Goal: Check status: Check status

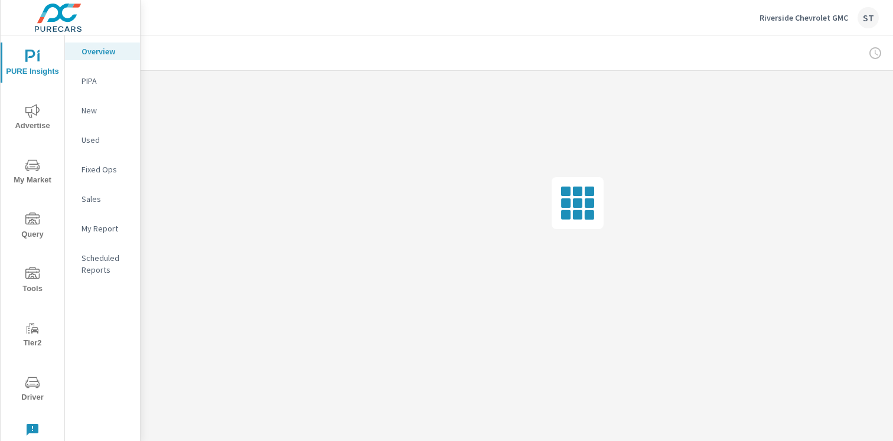
click at [26, 123] on span "Advertise" at bounding box center [32, 118] width 57 height 29
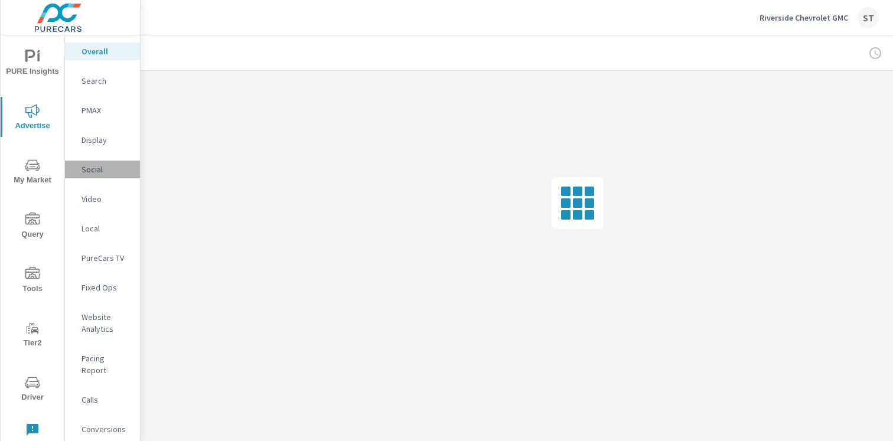
click at [92, 171] on p "Social" at bounding box center [106, 170] width 49 height 12
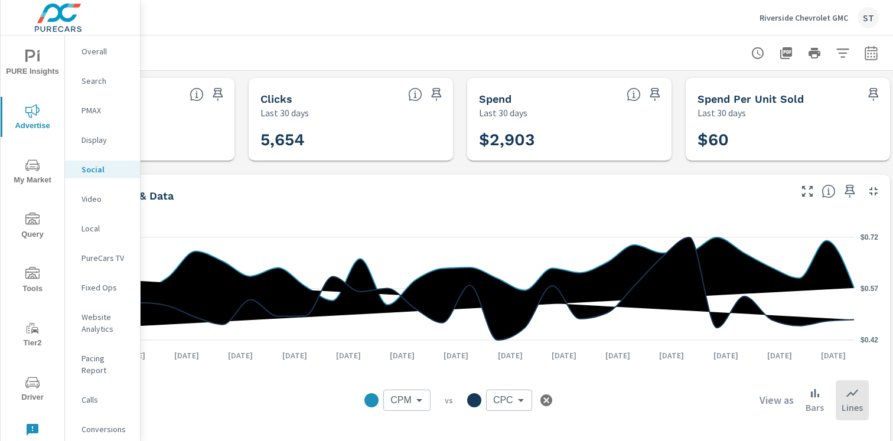
scroll to position [0, 131]
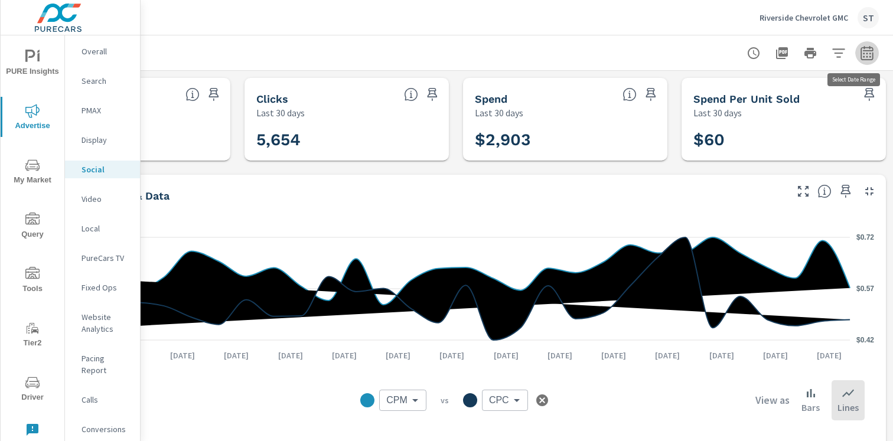
click at [861, 50] on icon "button" at bounding box center [867, 52] width 12 height 14
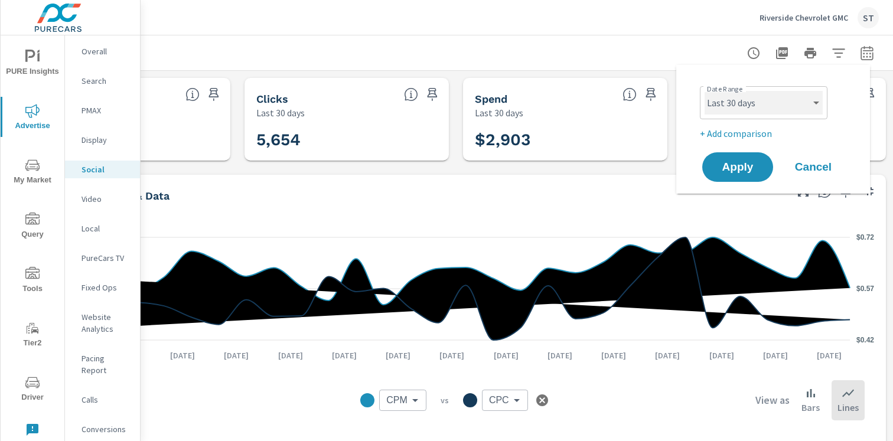
click at [777, 101] on select "Custom [DATE] Last week Last 7 days Last 14 days Last 30 days Last 45 days Last…" at bounding box center [764, 103] width 118 height 24
click at [705, 91] on select "Custom [DATE] Last week Last 7 days Last 14 days Last 30 days Last 45 days Last…" at bounding box center [764, 103] width 118 height 24
select select "custom"
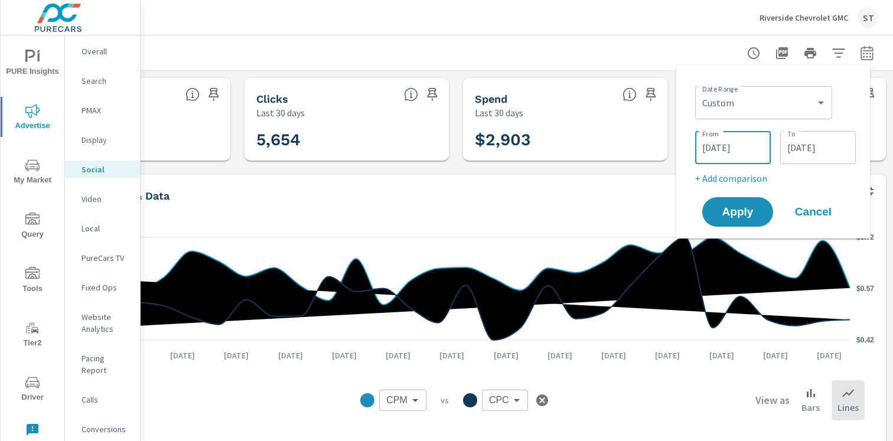
click at [726, 143] on input "[DATE]" at bounding box center [733, 148] width 66 height 24
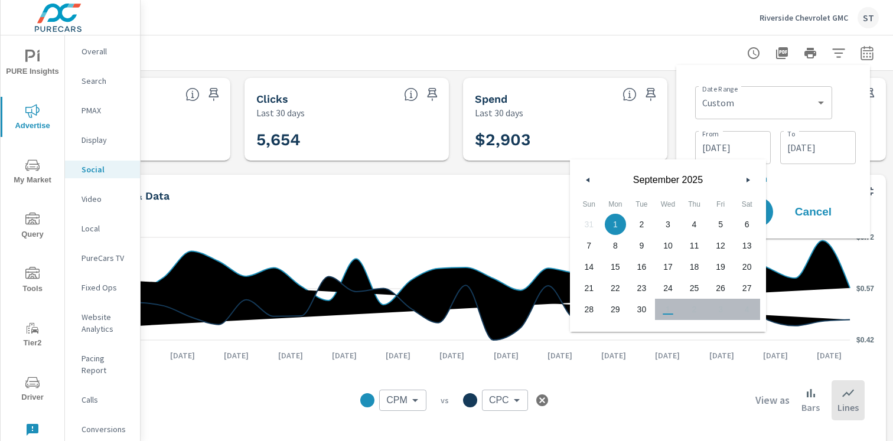
click at [595, 176] on button "button" at bounding box center [588, 180] width 14 height 14
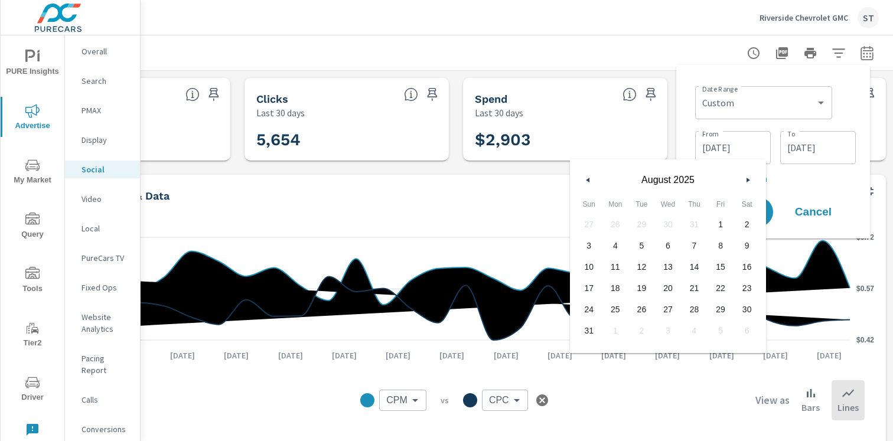
click at [594, 176] on button "button" at bounding box center [588, 180] width 14 height 14
click at [637, 224] on span "1" at bounding box center [641, 224] width 27 height 15
click at [694, 304] on span "31" at bounding box center [694, 309] width 27 height 15
click at [639, 217] on span "1" at bounding box center [641, 224] width 27 height 15
type input "[DATE]"
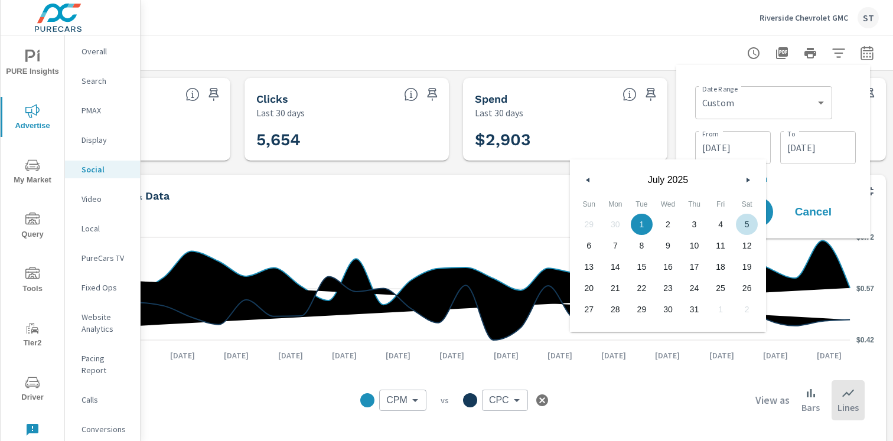
click at [826, 152] on input "[DATE]" at bounding box center [818, 148] width 66 height 24
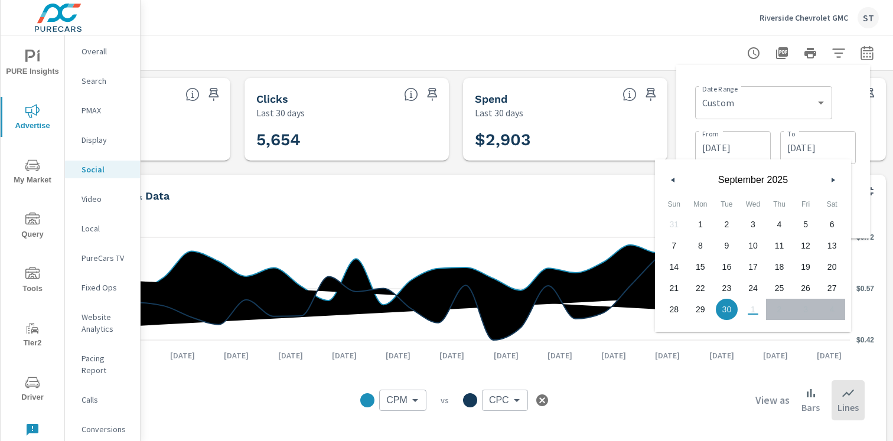
click at [678, 184] on button "button" at bounding box center [673, 180] width 14 height 14
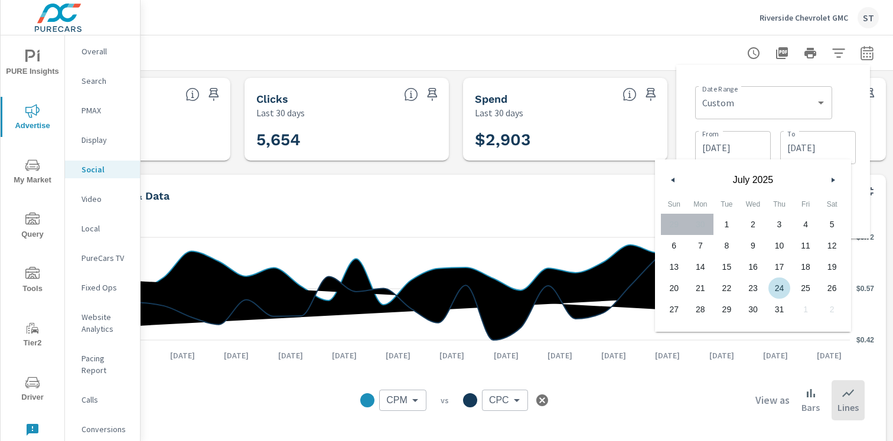
click at [783, 298] on span "24" at bounding box center [779, 288] width 9 height 21
click at [781, 305] on span "31" at bounding box center [779, 309] width 27 height 15
type input "[DATE]"
click at [862, 194] on div "Date Range Custom [DATE] Last week Last 7 days Last 14 days Last 30 days Last 4…" at bounding box center [773, 152] width 194 height 174
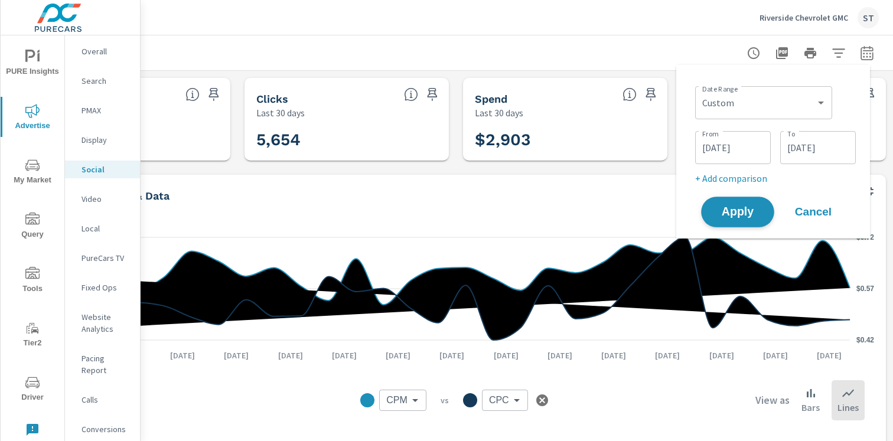
click at [755, 217] on span "Apply" at bounding box center [738, 212] width 48 height 11
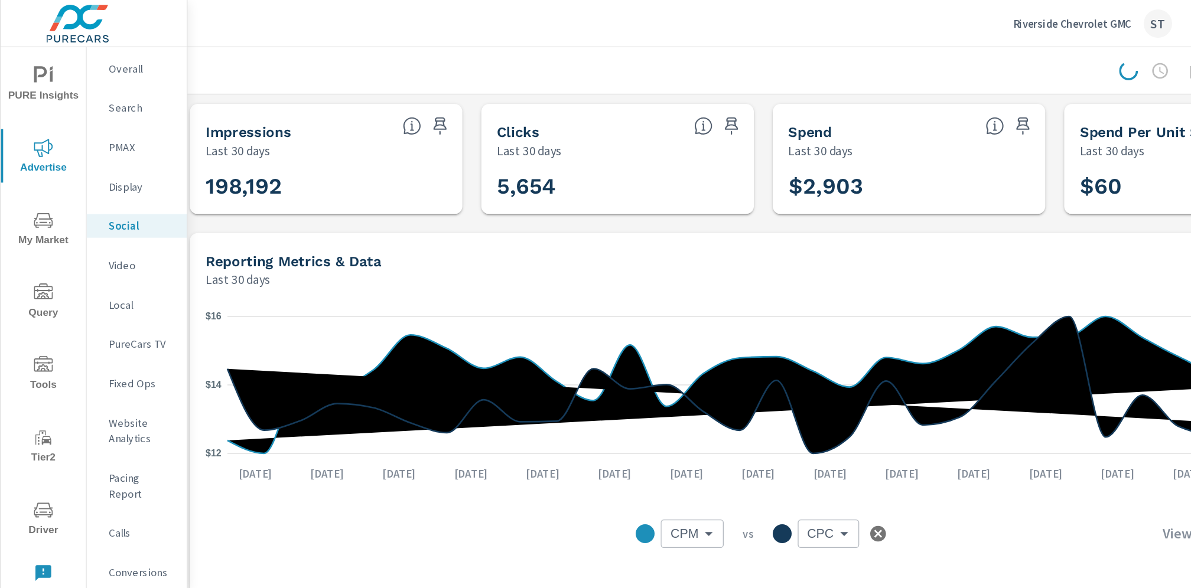
scroll to position [0, 0]
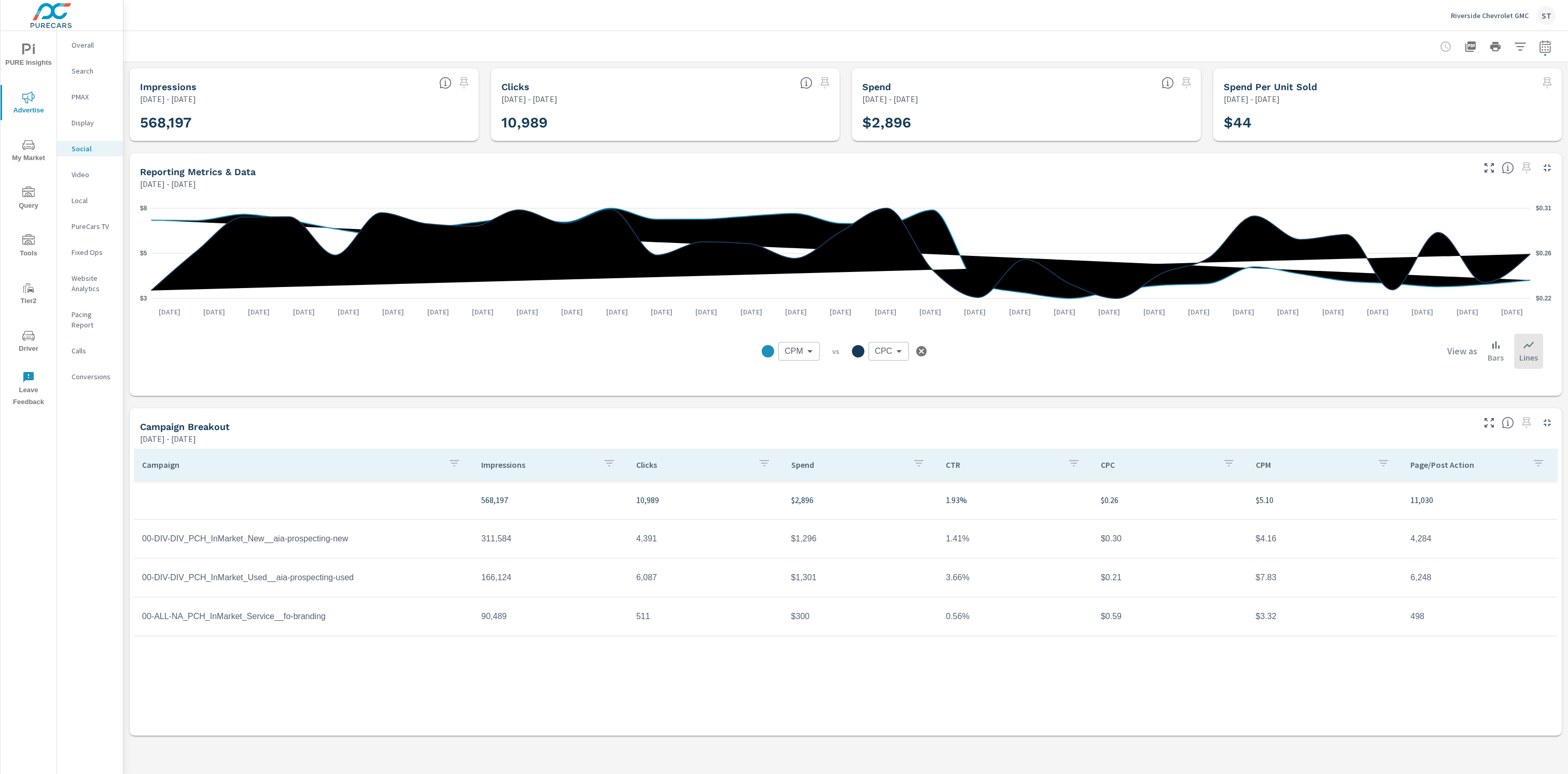
click at [784, 49] on icon "button" at bounding box center [1545, 48] width 7 height 4
click at [784, 131] on input "[DATE]" at bounding box center [1435, 130] width 58 height 21
click at [784, 154] on button "button" at bounding box center [1449, 158] width 12 height 12
click at [784, 158] on icon "button" at bounding box center [1450, 158] width 5 height 4
click at [784, 133] on input "[DATE]" at bounding box center [1510, 130] width 58 height 21
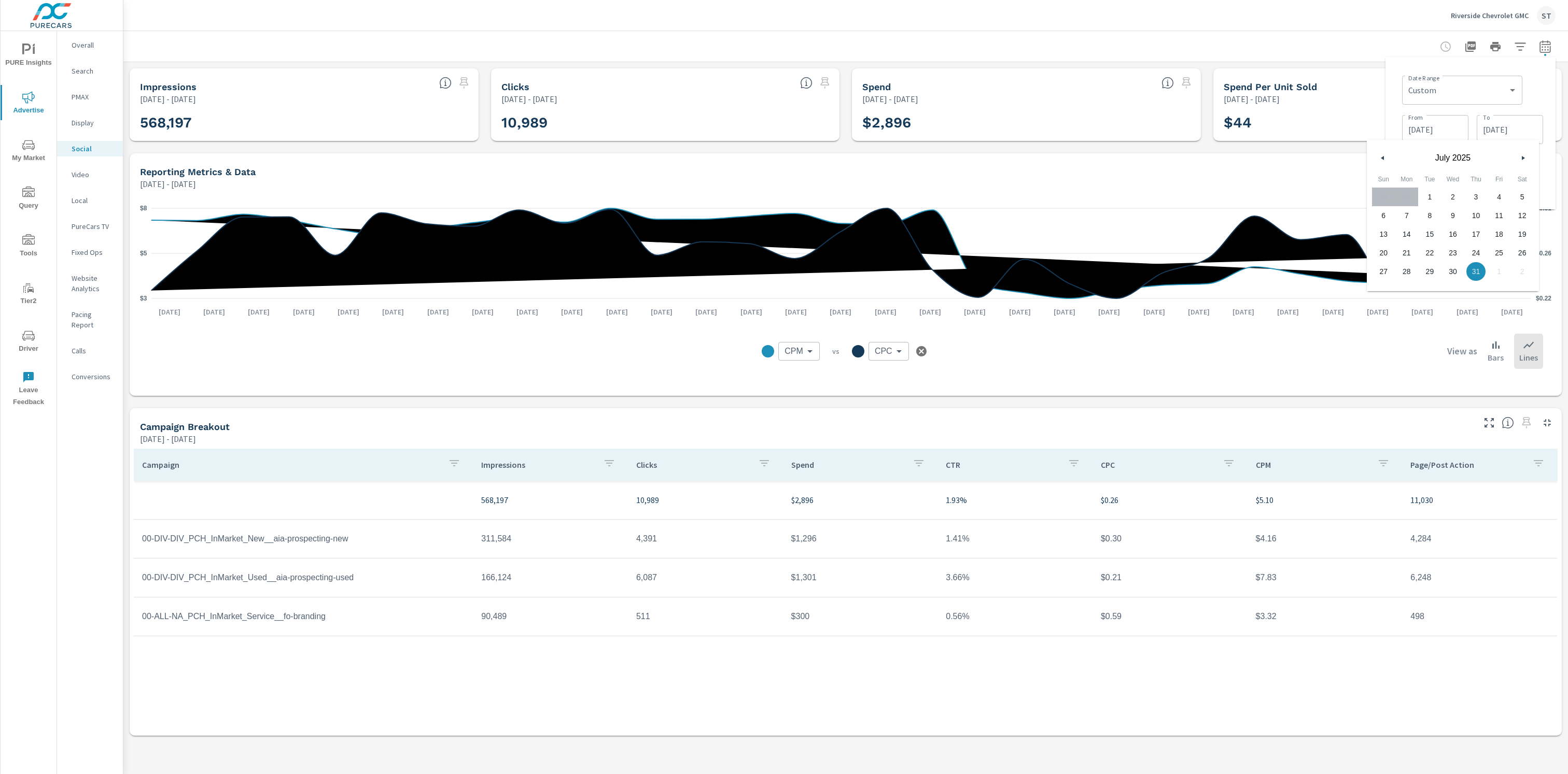
click at [784, 158] on button "button" at bounding box center [1523, 158] width 12 height 12
click at [784, 292] on span "31" at bounding box center [1384, 290] width 24 height 13
type input "[DATE]"
click at [784, 125] on input "[DATE]" at bounding box center [1435, 130] width 58 height 21
click at [784, 155] on button "button" at bounding box center [1449, 158] width 12 height 12
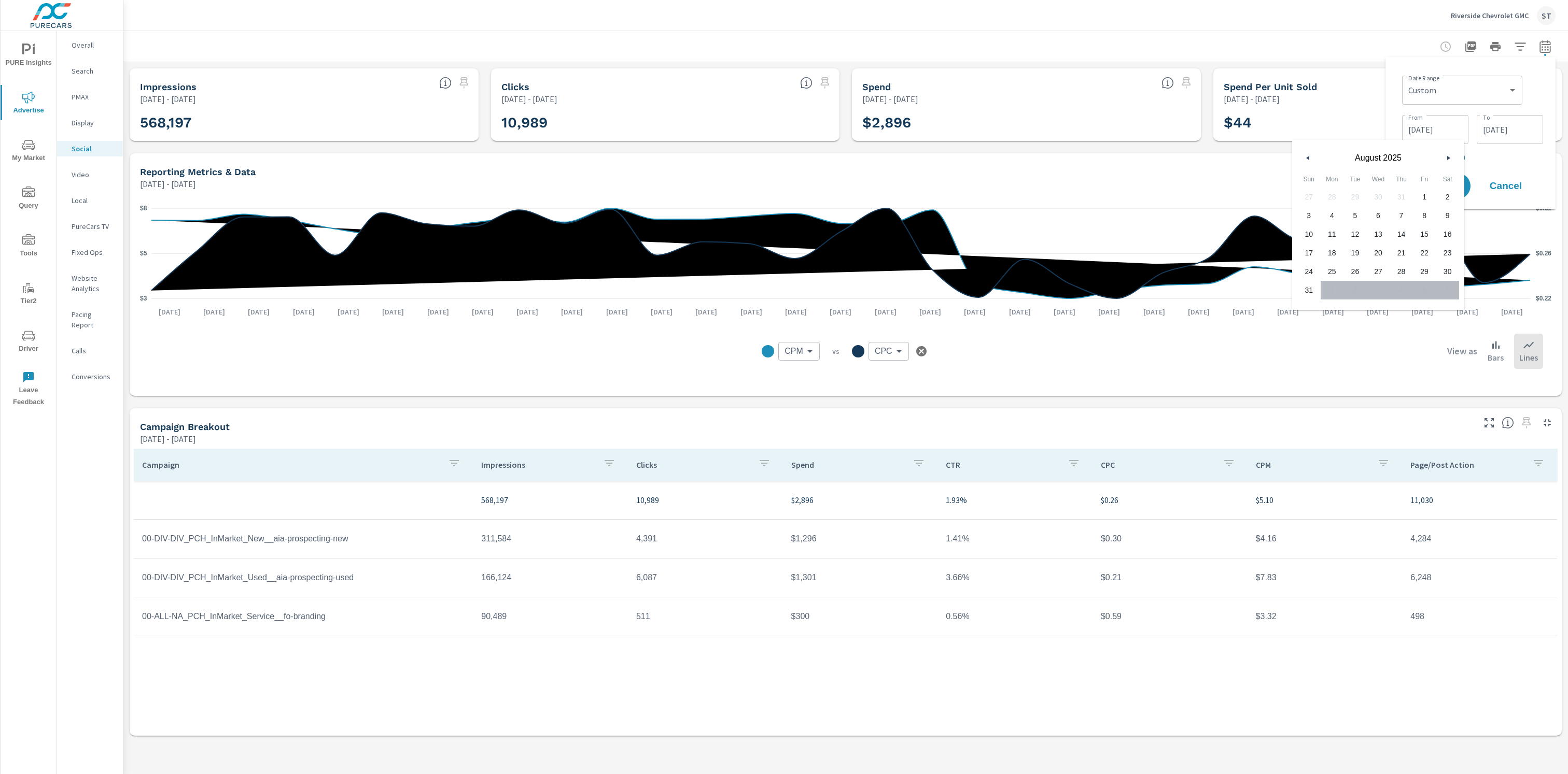
click at [784, 201] on span "1" at bounding box center [1425, 197] width 24 height 13
type input "[DATE]"
click at [784, 161] on p "+ Add comparison" at bounding box center [1472, 156] width 141 height 12
select select "Previous period"
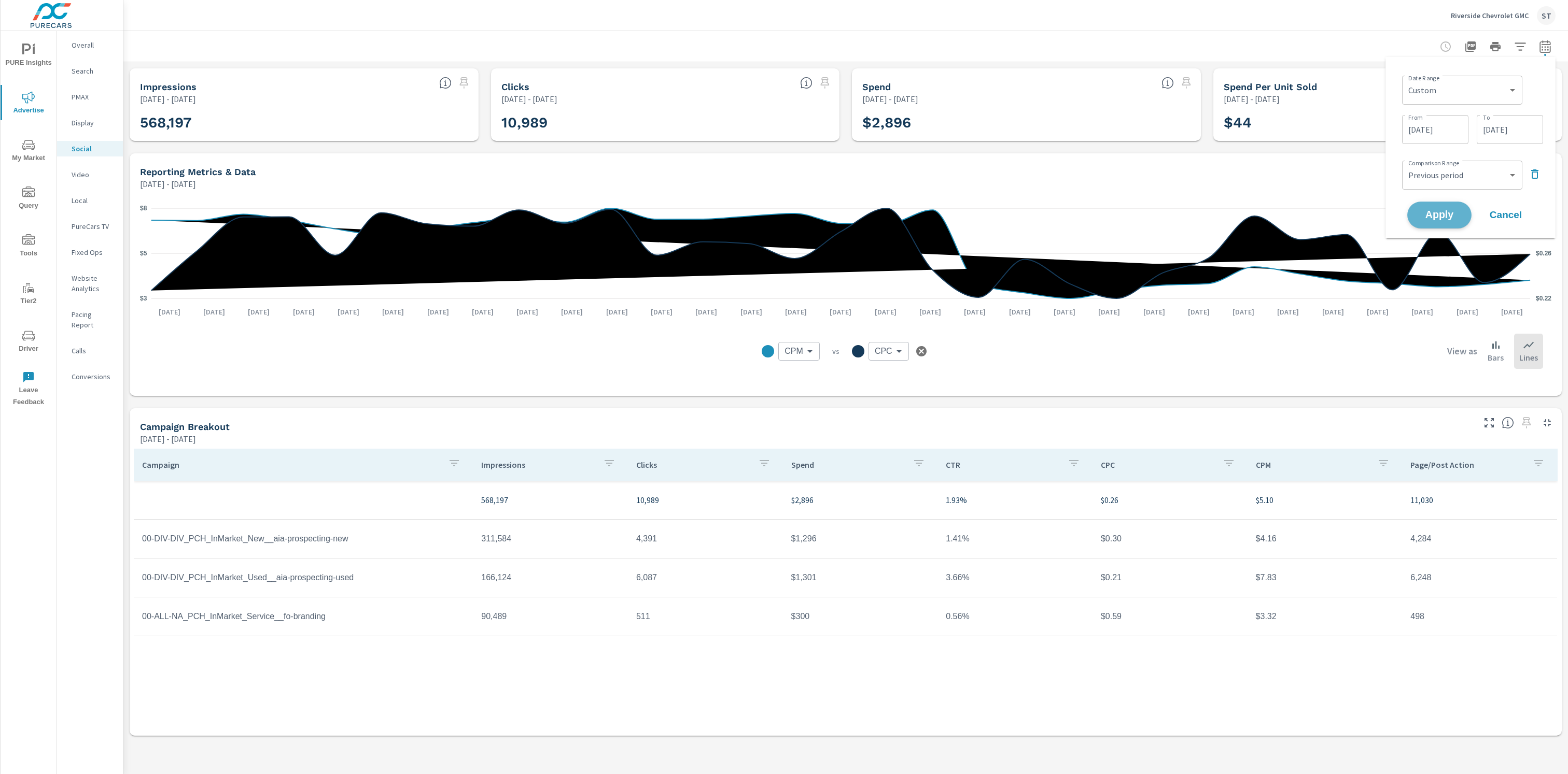
click at [784, 205] on button "Apply" at bounding box center [1439, 215] width 64 height 27
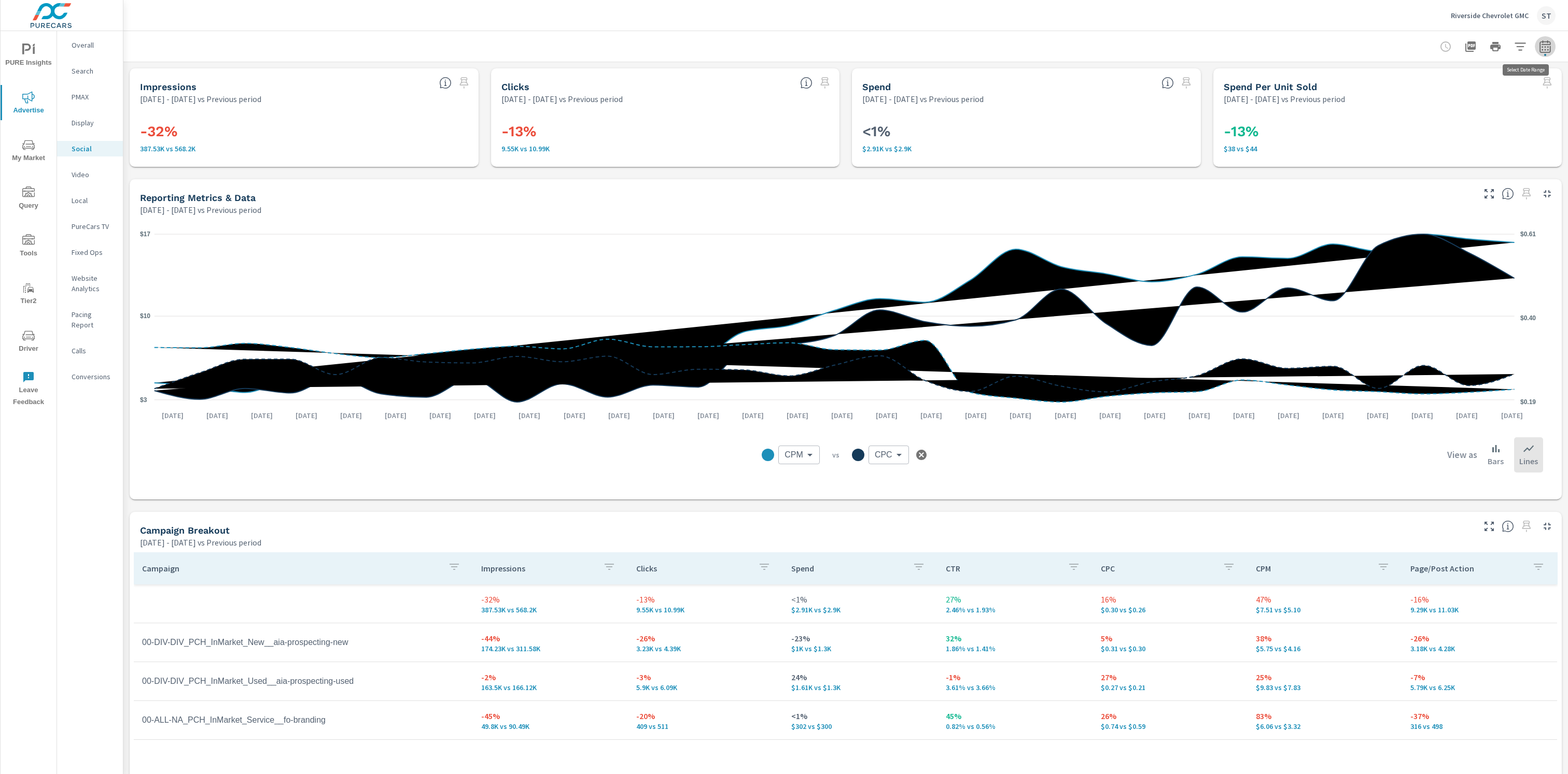
click at [784, 47] on icon "button" at bounding box center [1545, 48] width 7 height 4
select select "Previous period"
click at [784, 176] on icon "button" at bounding box center [1520, 174] width 12 height 12
click at [784, 190] on span "Apply" at bounding box center [1424, 186] width 42 height 10
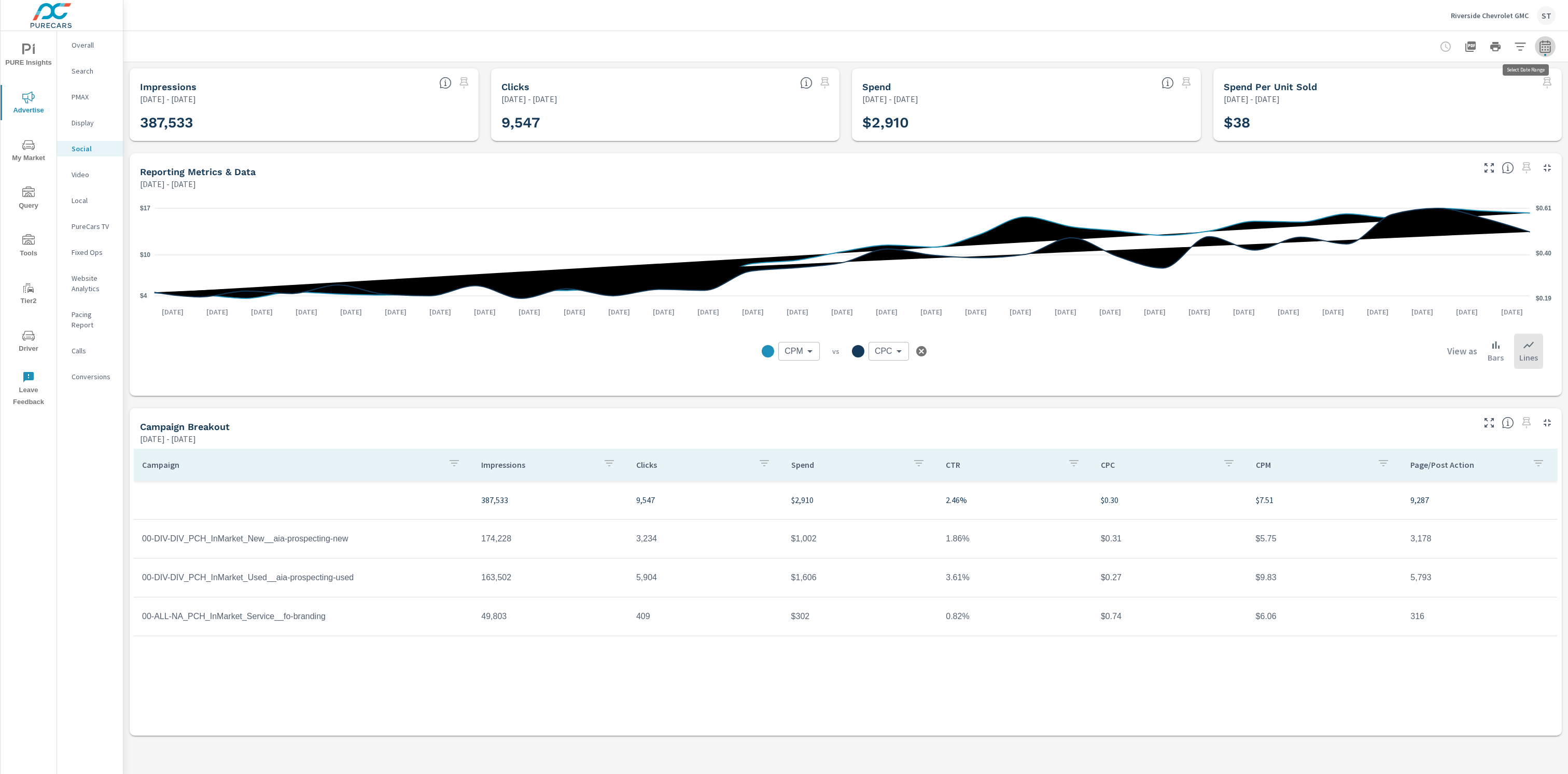
click at [784, 51] on button "button" at bounding box center [1545, 47] width 21 height 21
click at [784, 122] on input "[DATE]" at bounding box center [1510, 130] width 58 height 21
click at [784, 161] on button "button" at bounding box center [1523, 158] width 12 height 12
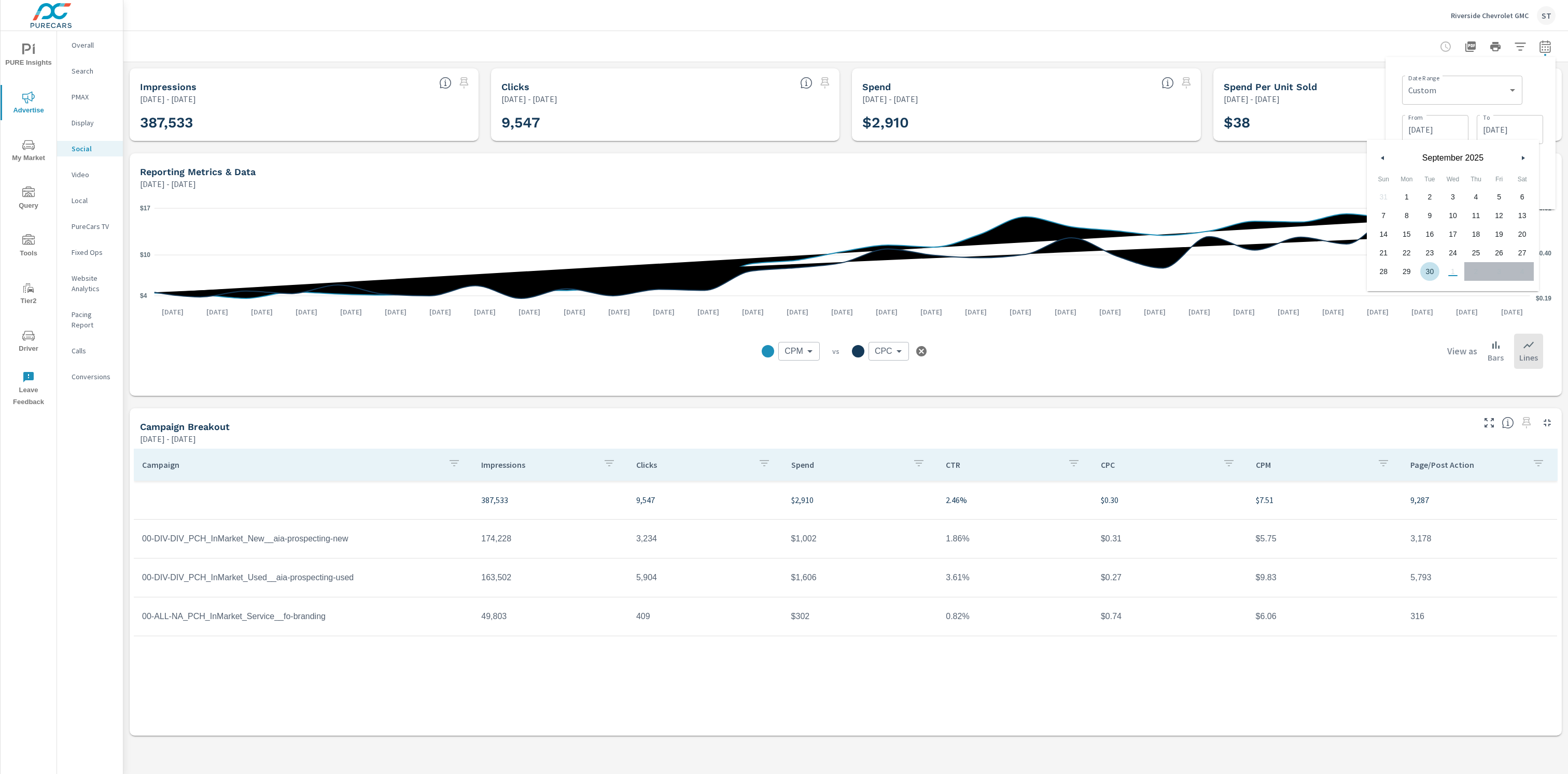
click at [784, 274] on span "30" at bounding box center [1429, 271] width 24 height 13
type input "[DATE]"
click at [784, 125] on input "[DATE]" at bounding box center [1435, 130] width 58 height 21
click at [784, 156] on icon "button" at bounding box center [1450, 158] width 5 height 4
click at [784, 197] on span "1" at bounding box center [1332, 197] width 24 height 13
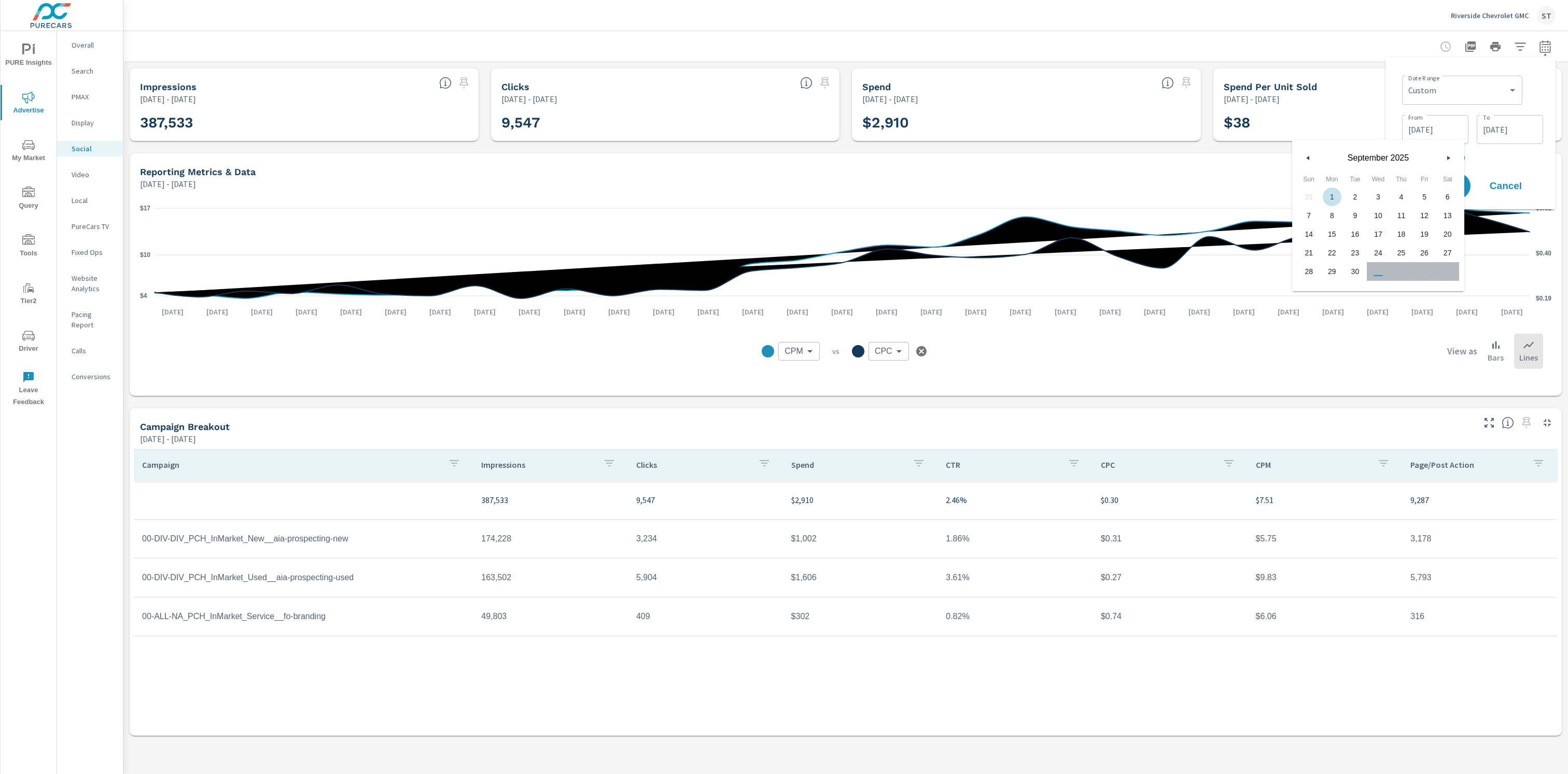
type input "[DATE]"
click at [784, 164] on div "Date Range Custom [DATE] Last week Last 7 days Last 14 days Last 30 days Last 4…" at bounding box center [1471, 133] width 154 height 136
click at [784, 189] on span "Apply" at bounding box center [1439, 186] width 42 height 10
